Goal: Task Accomplishment & Management: Use online tool/utility

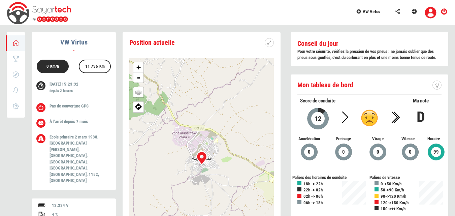
click at [374, 9] on span "VW Virtus" at bounding box center [372, 11] width 18 height 5
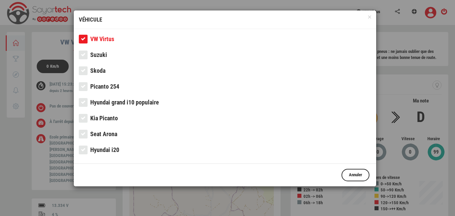
click at [111, 84] on span "Picanto 254" at bounding box center [104, 86] width 29 height 7
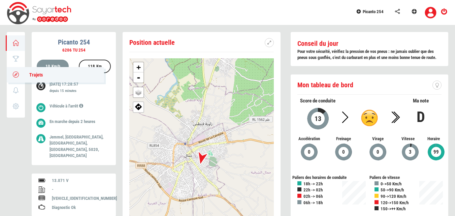
click at [14, 72] on icon at bounding box center [16, 74] width 8 height 5
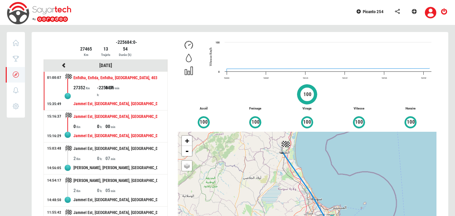
click at [101, 125] on div "0" at bounding box center [101, 126] width 8 height 7
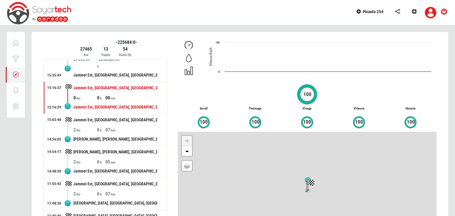
scroll to position [29, 0]
click at [101, 125] on div "Jammel Est, [GEOGRAPHIC_DATA], [GEOGRAPHIC_DATA], 5028, [GEOGRAPHIC_DATA]" at bounding box center [115, 120] width 84 height 12
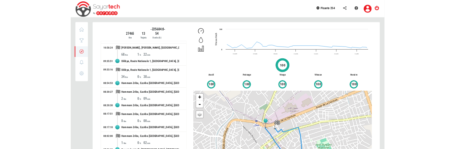
scroll to position [0, 0]
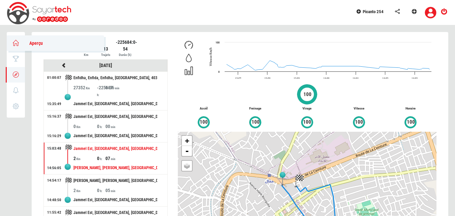
click at [18, 39] on link "Aperçu" at bounding box center [55, 42] width 97 height 15
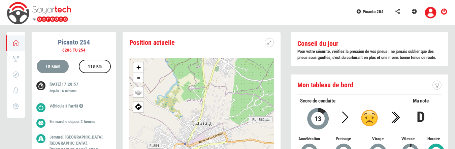
click at [376, 11] on span "Picanto 254" at bounding box center [373, 11] width 21 height 5
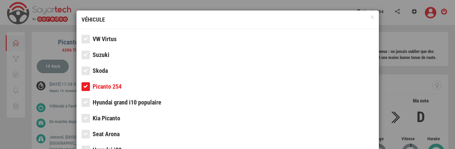
click at [95, 36] on span "VW Virtus" at bounding box center [105, 38] width 24 height 7
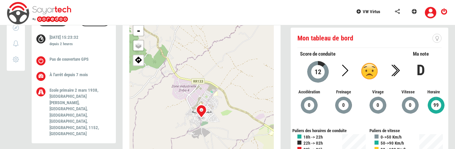
scroll to position [47, 0]
click at [202, 108] on div at bounding box center [202, 111] width 20 height 20
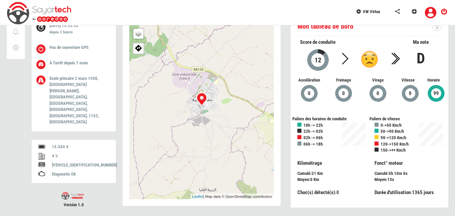
scroll to position [0, 0]
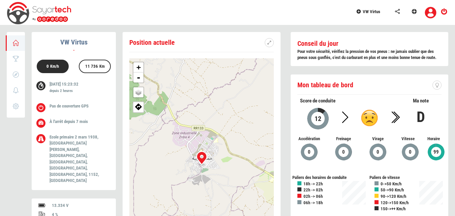
click at [372, 14] on link "VW Virtus" at bounding box center [371, 10] width 39 height 21
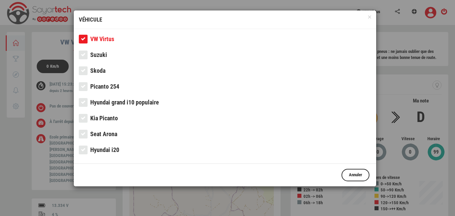
click at [116, 84] on span "Picanto 254" at bounding box center [104, 86] width 29 height 7
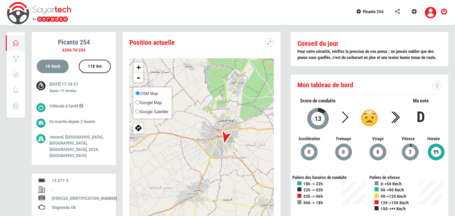
click at [144, 103] on span "Google Map" at bounding box center [151, 102] width 22 height 5
click at [140, 103] on input "Google Map" at bounding box center [137, 102] width 4 height 4
radio input "true"
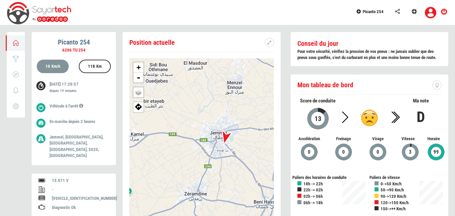
click at [230, 135] on div at bounding box center [226, 137] width 24 height 24
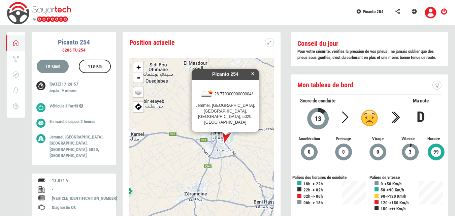
click at [239, 136] on div "× Picanto 254 26.77000000000004° Jemmel, Jammel Sud, Jammel, Monastir, 5020, Tu…" at bounding box center [201, 157] width 145 height 199
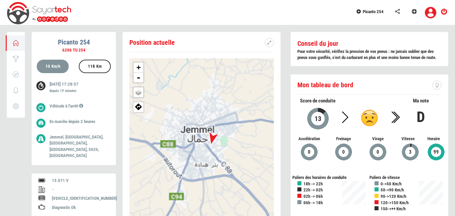
click at [239, 136] on div "+ - OSM Map Google Map Google Satellite Leaflet Raccourcis clavier Données cart…" at bounding box center [201, 157] width 145 height 199
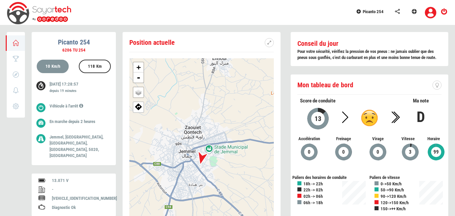
click at [210, 157] on div at bounding box center [202, 158] width 24 height 24
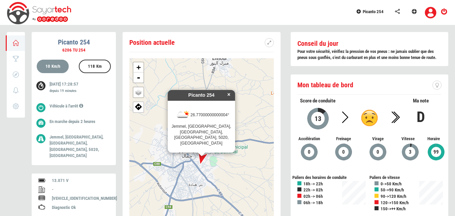
click at [210, 157] on div at bounding box center [202, 158] width 24 height 24
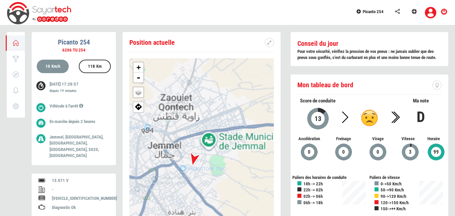
click at [210, 157] on div "+ - OSM Map Google Map Google Satellite Leaflet Raccourcis clavier Données cart…" at bounding box center [201, 157] width 145 height 199
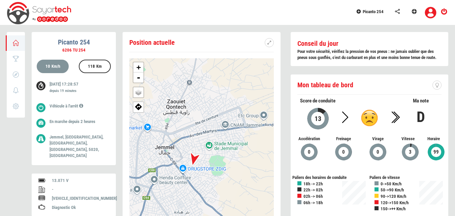
click at [210, 157] on div "+ - OSM Map Google Map Google Satellite Leaflet Raccourcis clavier Données cart…" at bounding box center [201, 157] width 145 height 199
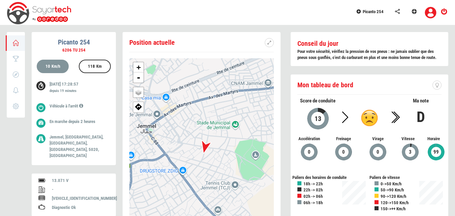
drag, startPoint x: 179, startPoint y: 168, endPoint x: 208, endPoint y: 150, distance: 34.3
click at [208, 150] on div at bounding box center [205, 147] width 24 height 24
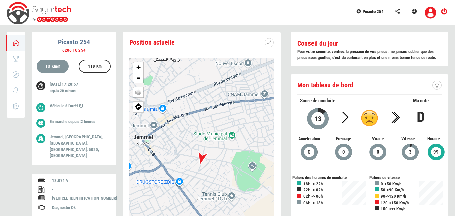
click at [288, 148] on div "Conseil du jour Pour votre sécurité, vérifiez la pression de vos pneus : ne jam…" at bounding box center [370, 153] width 168 height 243
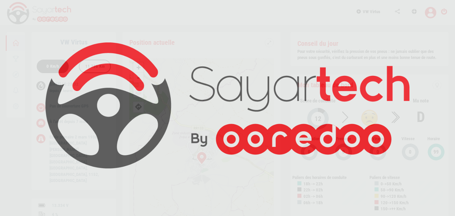
scroll to position [0, 0]
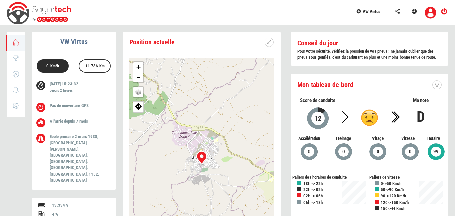
click at [374, 12] on span "VW Virtus" at bounding box center [372, 11] width 18 height 5
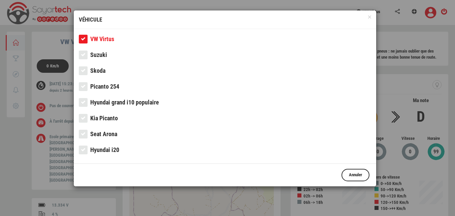
click at [110, 84] on span "Picanto 254" at bounding box center [104, 86] width 29 height 7
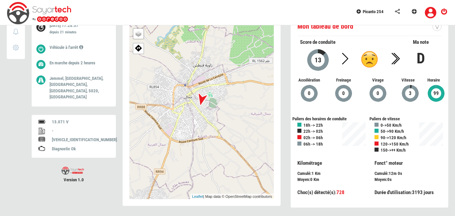
scroll to position [0, 0]
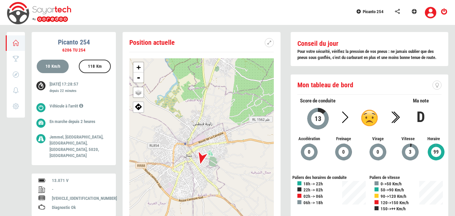
click at [288, 117] on div "Conseil du jour Pour votre sécurité, vérifiez la pression de vos pneus : ne jam…" at bounding box center [370, 153] width 168 height 243
